Goal: Task Accomplishment & Management: Manage account settings

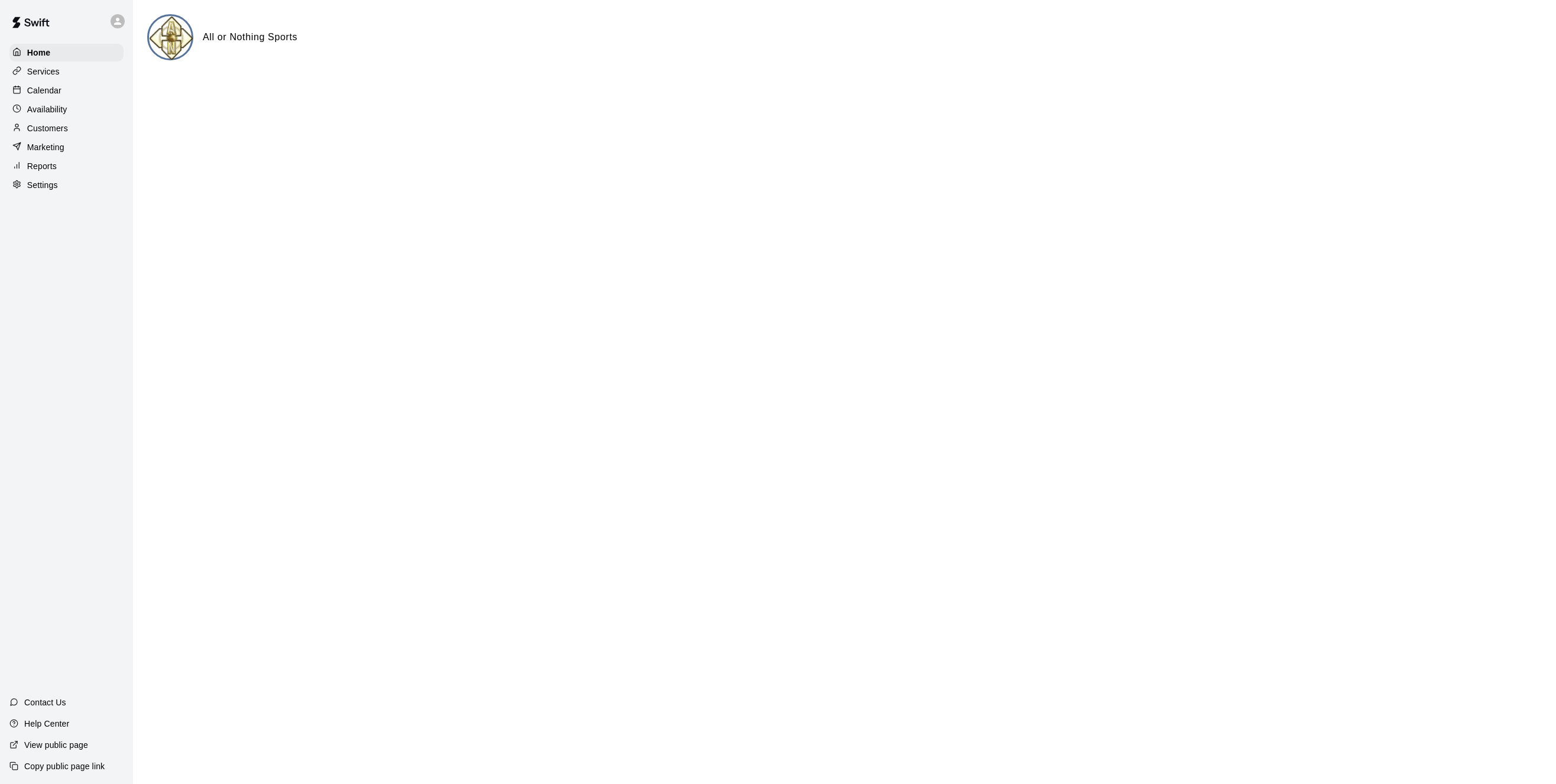
click at [54, 112] on p "Availability" at bounding box center [47, 109] width 40 height 11
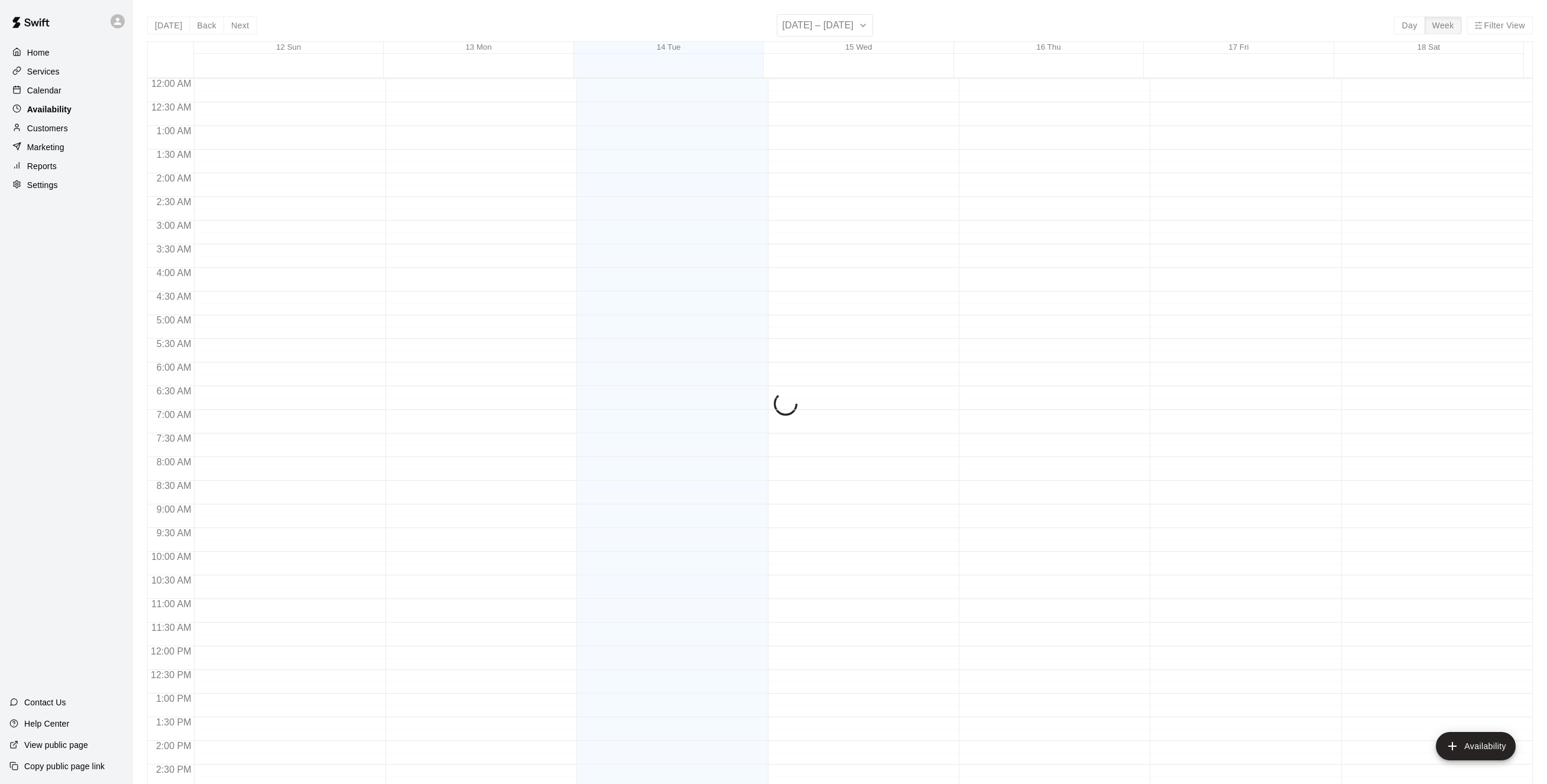
scroll to position [416, 0]
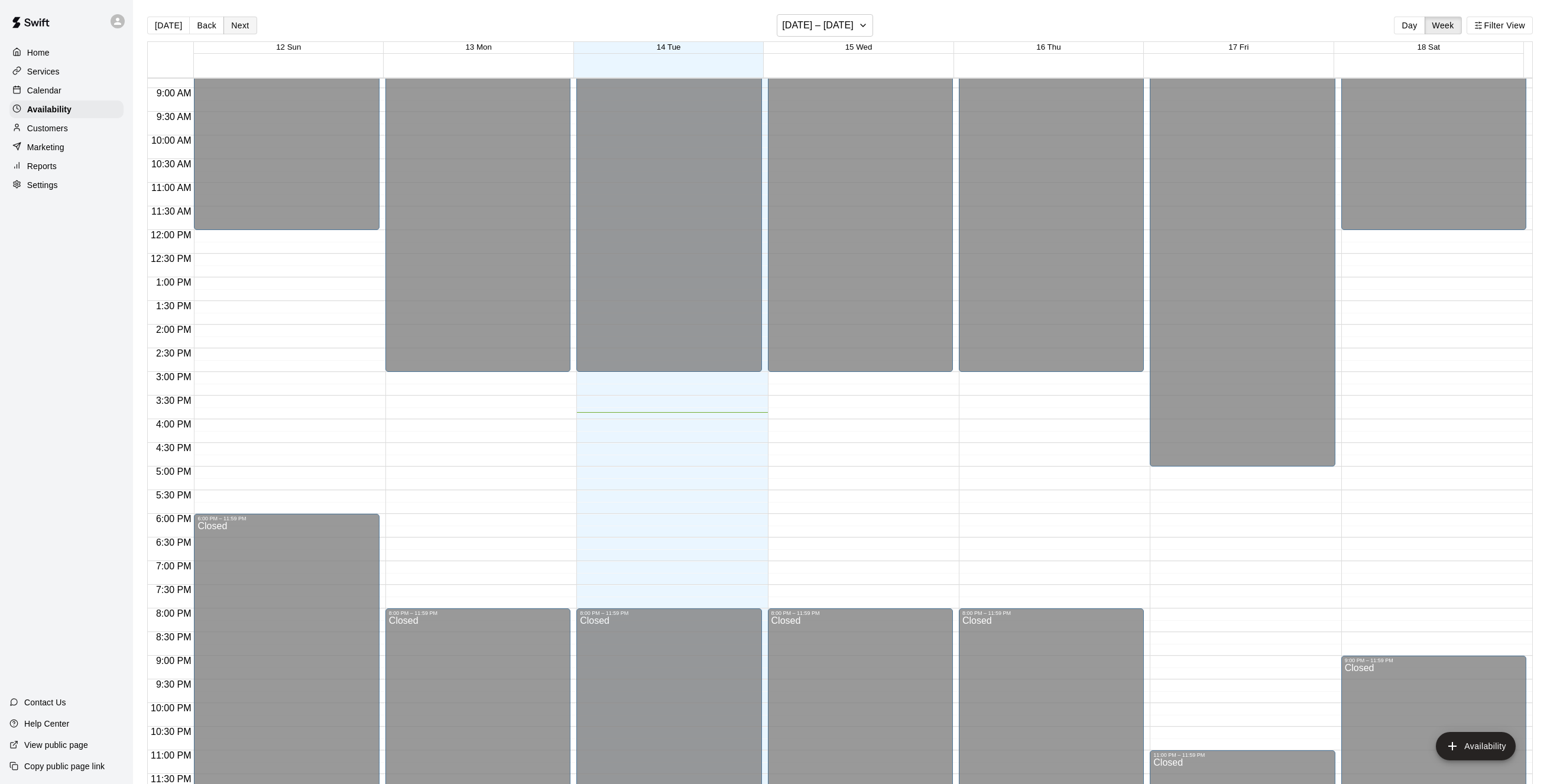
click at [241, 27] on button "Next" at bounding box center [239, 25] width 34 height 18
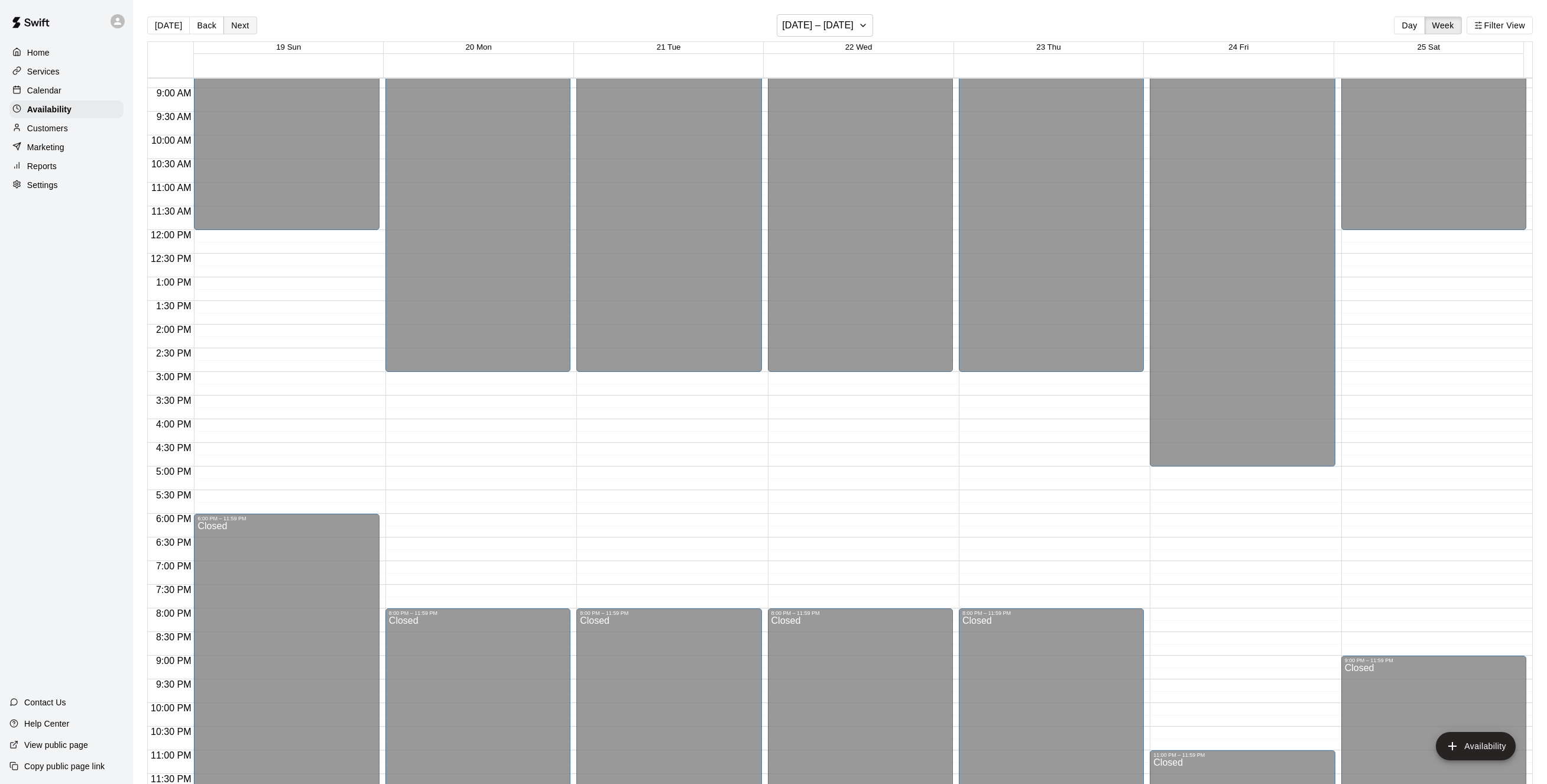
click at [241, 27] on button "Next" at bounding box center [239, 25] width 34 height 18
click at [242, 28] on button "Next" at bounding box center [239, 25] width 34 height 18
click at [210, 22] on button "Back" at bounding box center [207, 25] width 34 height 18
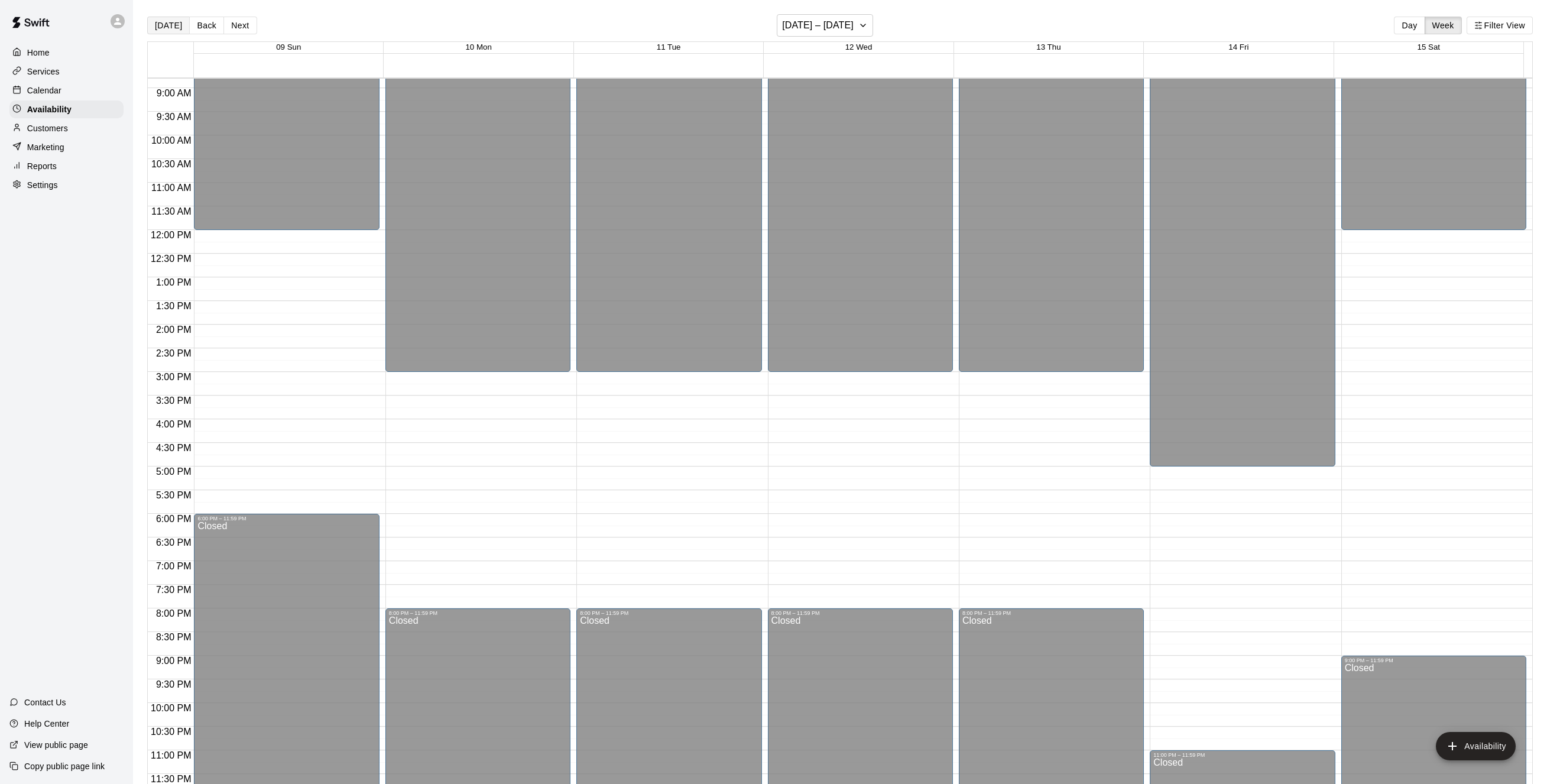
click at [164, 22] on button "[DATE]" at bounding box center [168, 25] width 42 height 18
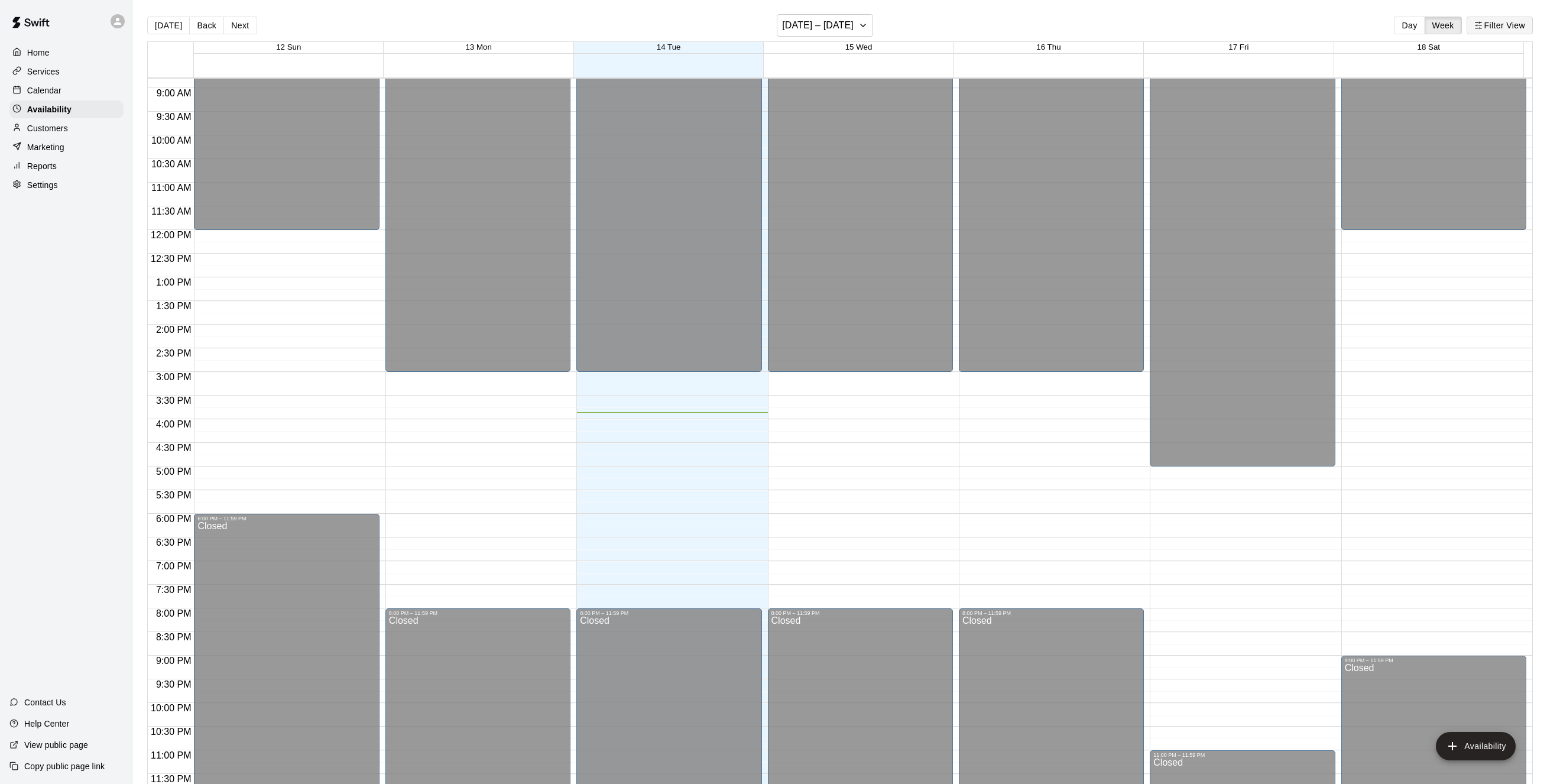
click at [1505, 27] on button "Filter View" at bounding box center [1499, 25] width 66 height 18
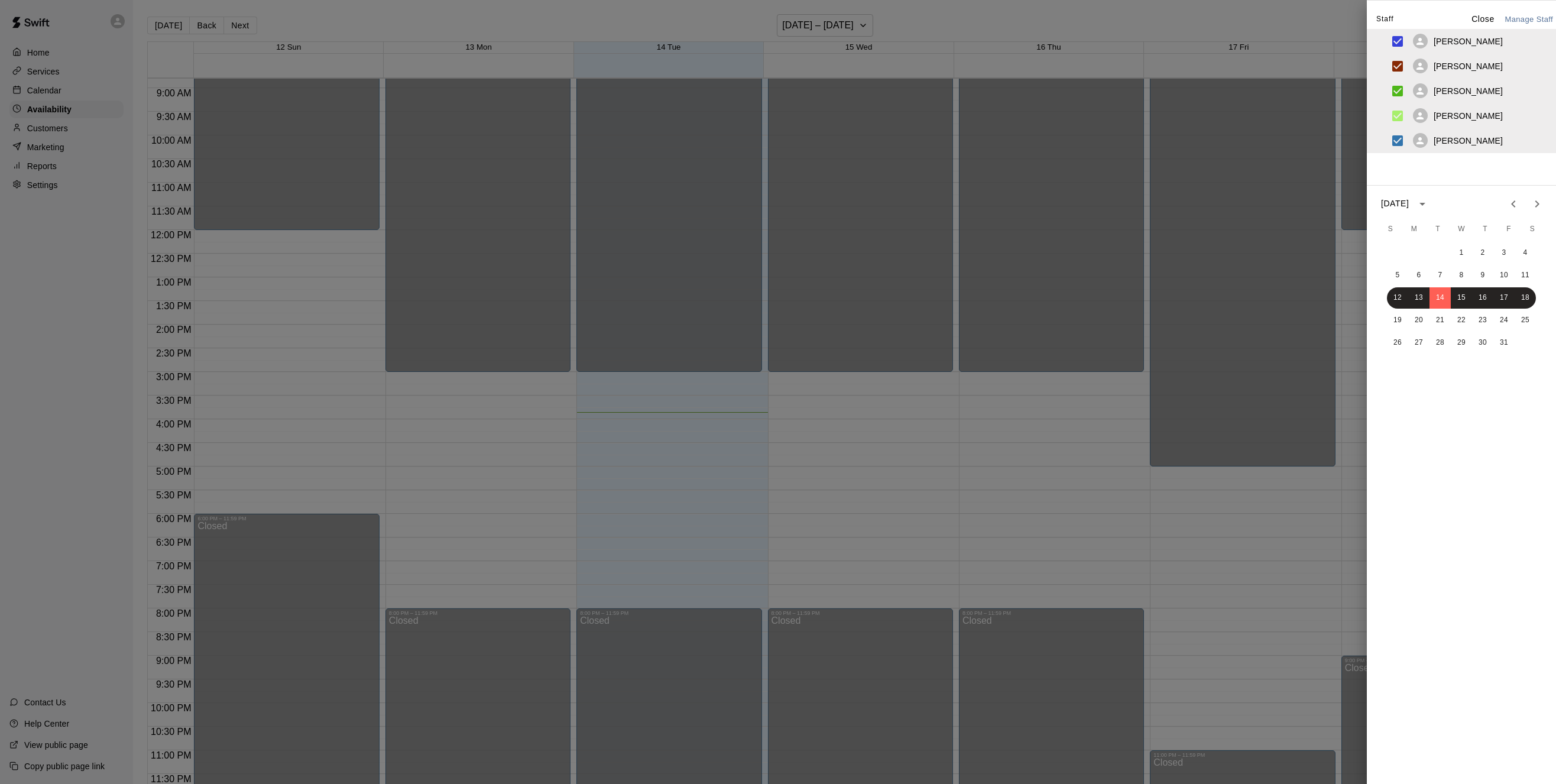
click at [1456, 47] on div "[PERSON_NAME]" at bounding box center [1458, 40] width 90 height 14
click at [1455, 44] on p "[PERSON_NAME]" at bounding box center [1469, 41] width 69 height 11
click at [1475, 20] on p "Close" at bounding box center [1483, 19] width 23 height 12
